Goal: Task Accomplishment & Management: Complete application form

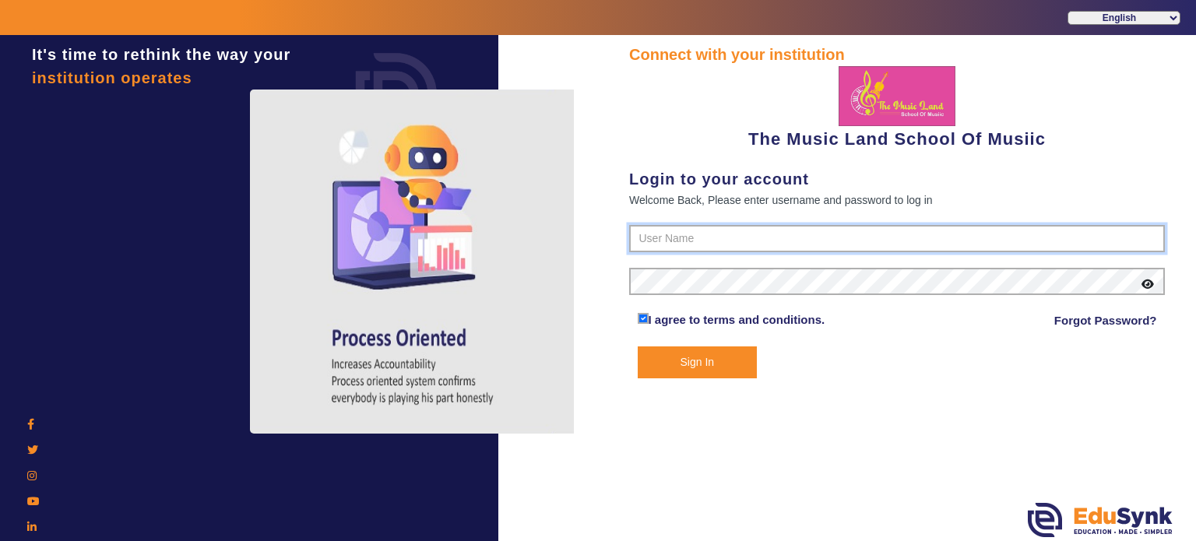
click at [651, 244] on input "text" at bounding box center [897, 239] width 536 height 28
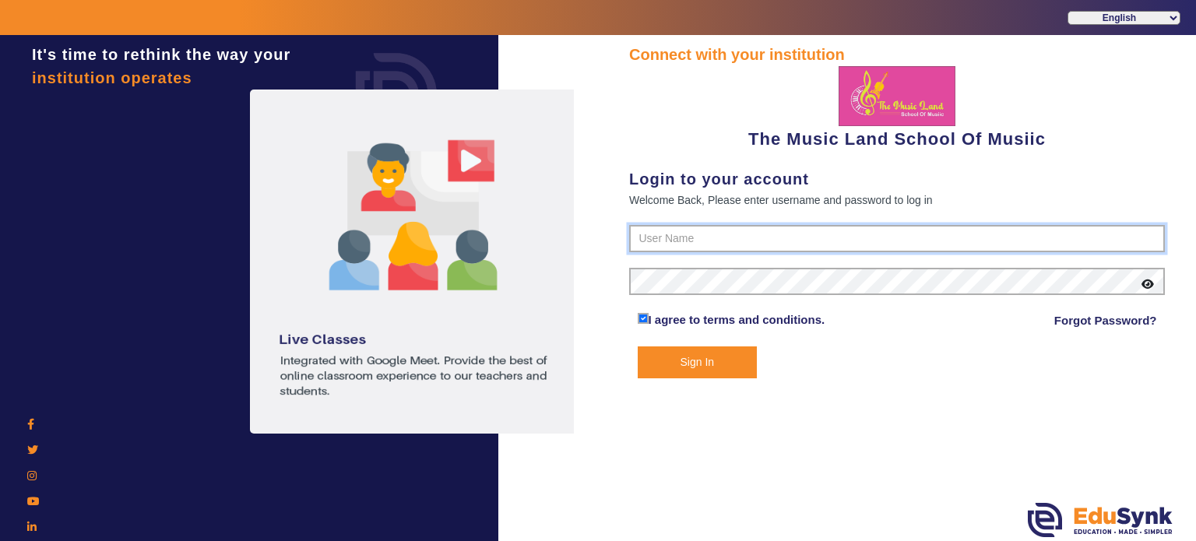
click at [638, 346] on button "Sign In" at bounding box center [698, 362] width 120 height 32
type input "6289307556"
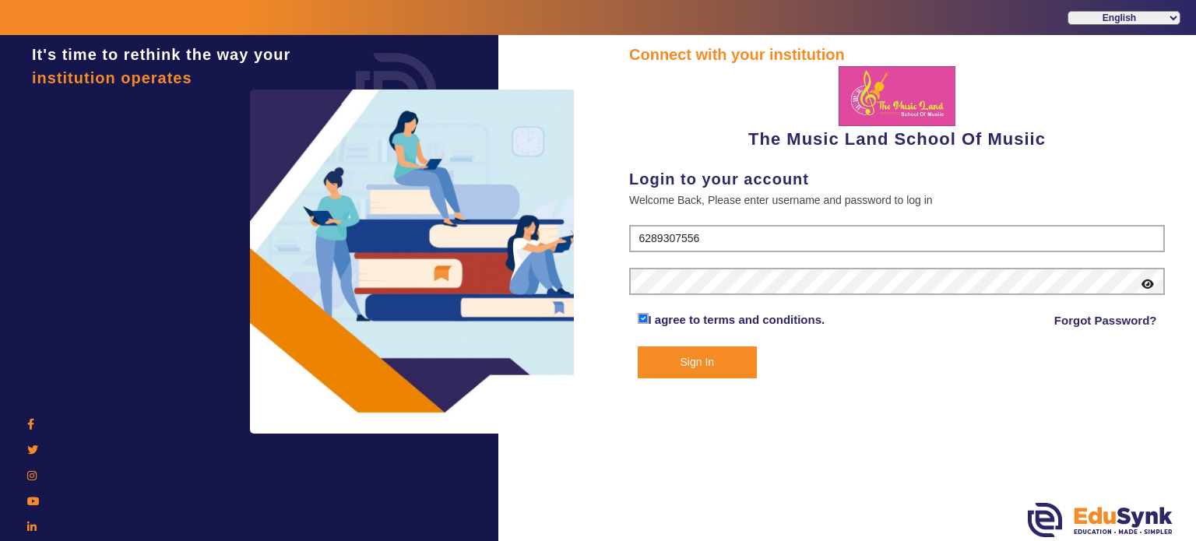
click at [638, 346] on button "Sign In" at bounding box center [698, 362] width 120 height 32
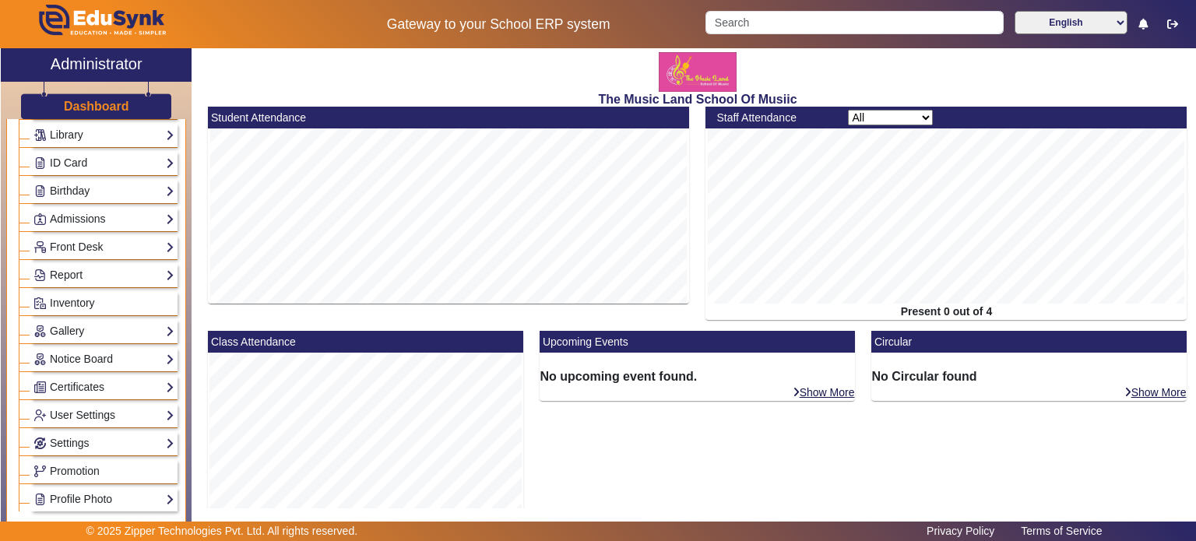
scroll to position [174, 0]
click at [86, 214] on link "Admissions" at bounding box center [103, 221] width 141 height 18
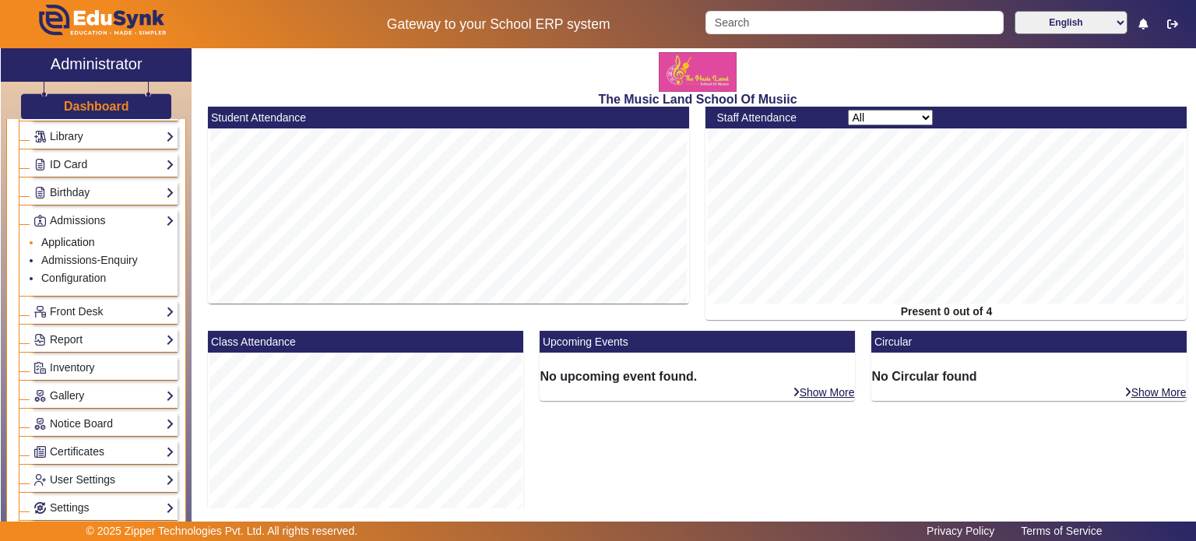
click at [61, 238] on link "Application" at bounding box center [68, 242] width 54 height 12
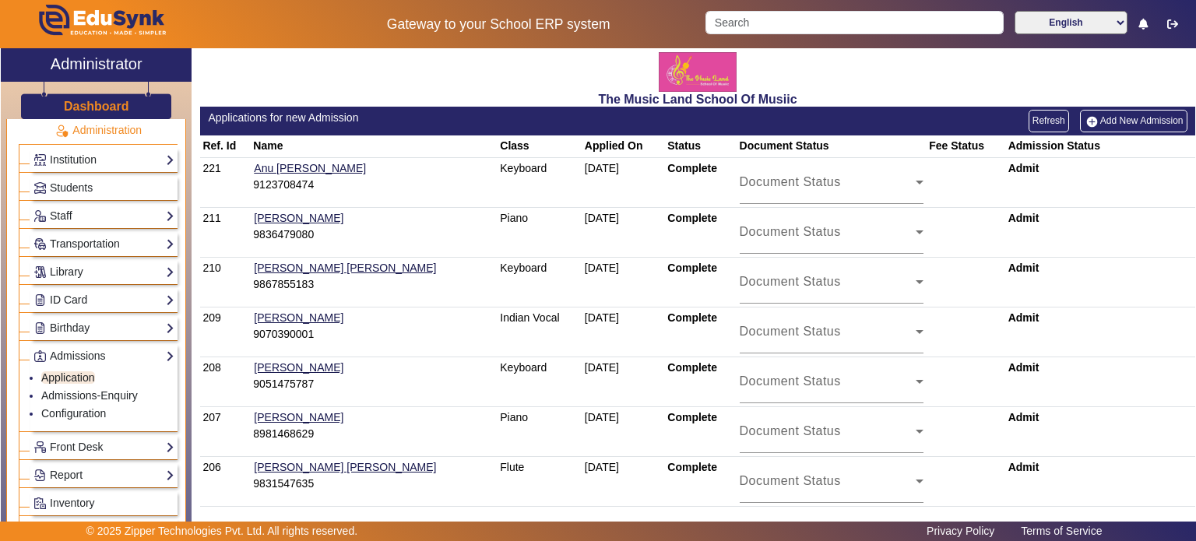
scroll to position [23, 0]
